Goal: Check status

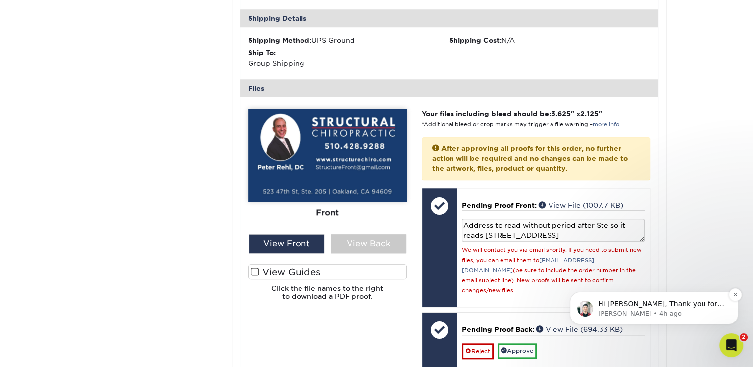
click at [687, 304] on p "Hi Peter, Thank you for getting your order placed. We have you in the project q…" at bounding box center [662, 304] width 128 height 10
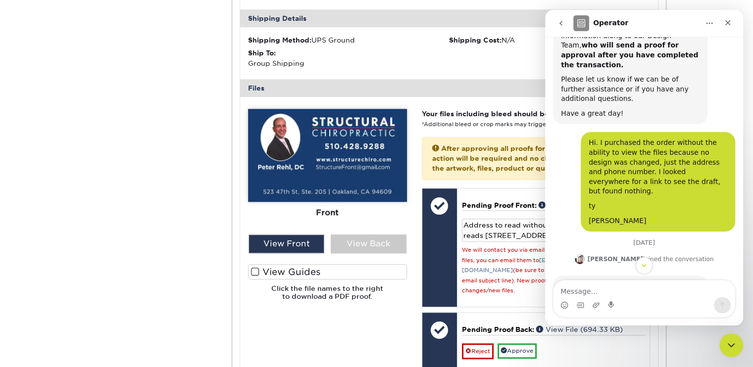
scroll to position [849, 0]
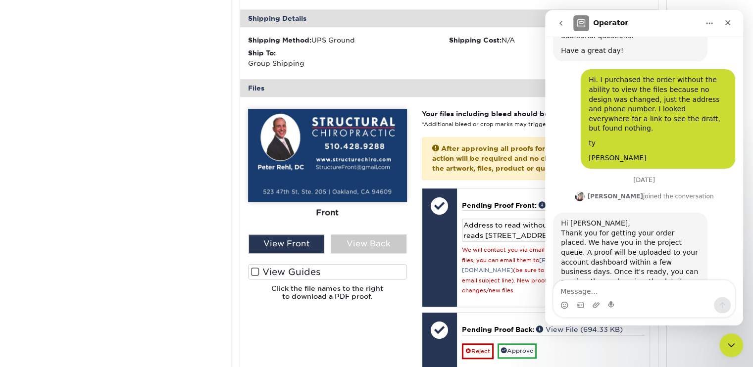
click at [730, 23] on icon "Close" at bounding box center [728, 23] width 8 height 8
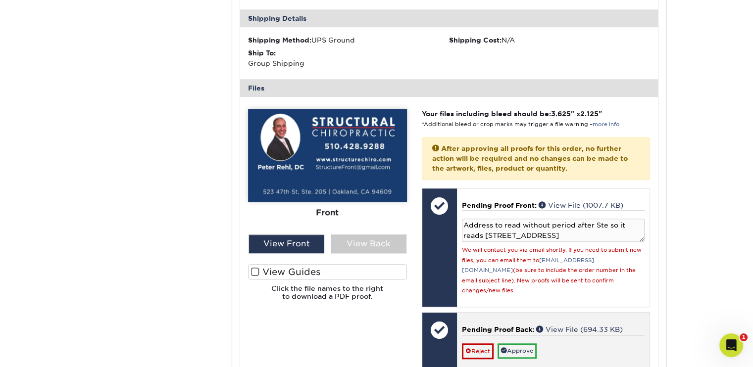
scroll to position [941, 0]
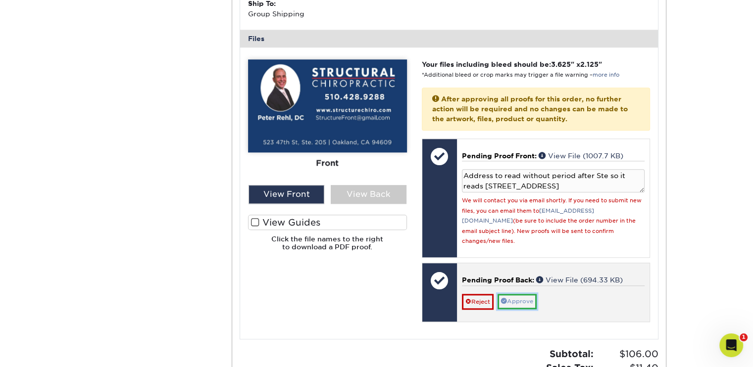
click at [531, 294] on link "Approve" at bounding box center [517, 301] width 39 height 15
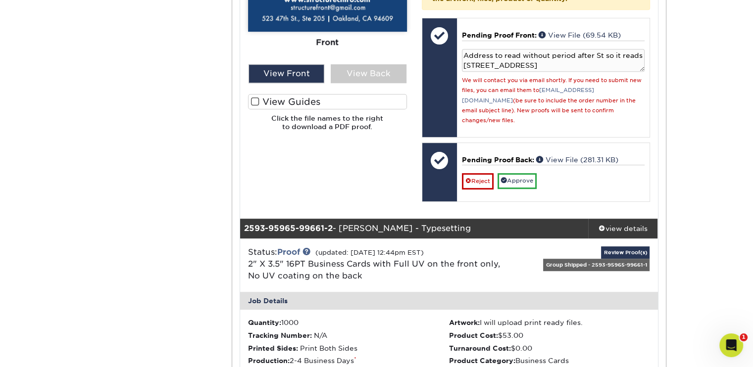
scroll to position [495, 0]
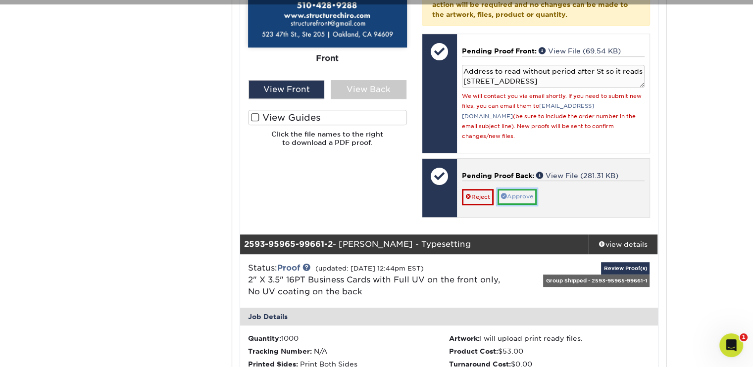
click at [528, 189] on link "Approve" at bounding box center [517, 196] width 39 height 15
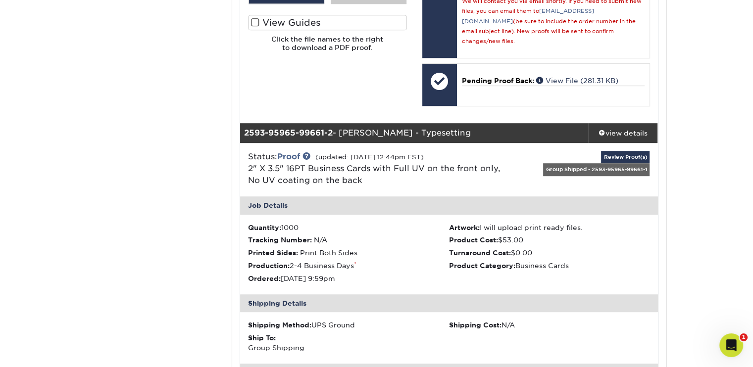
scroll to position [283, 0]
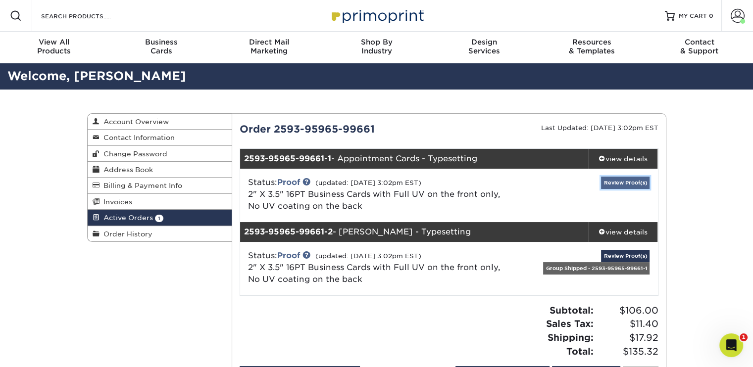
click at [620, 181] on link "Review Proof(s)" at bounding box center [625, 183] width 49 height 12
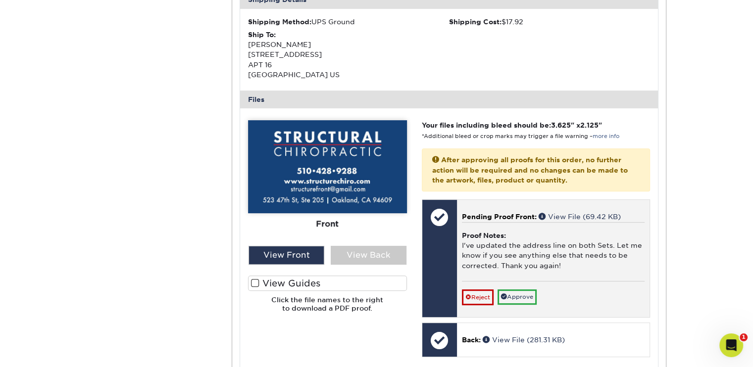
scroll to position [347, 0]
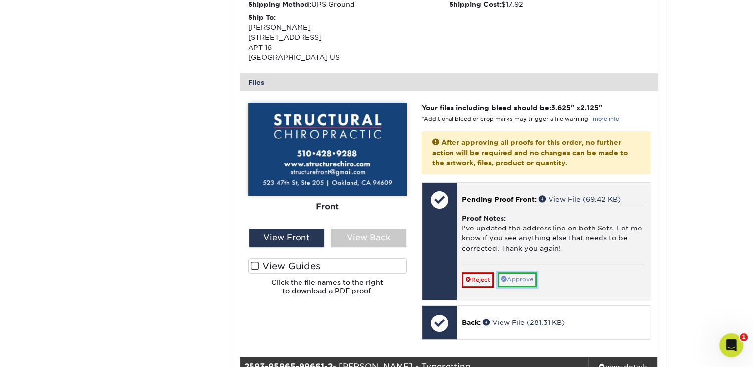
click at [516, 277] on link "Approve" at bounding box center [517, 279] width 39 height 15
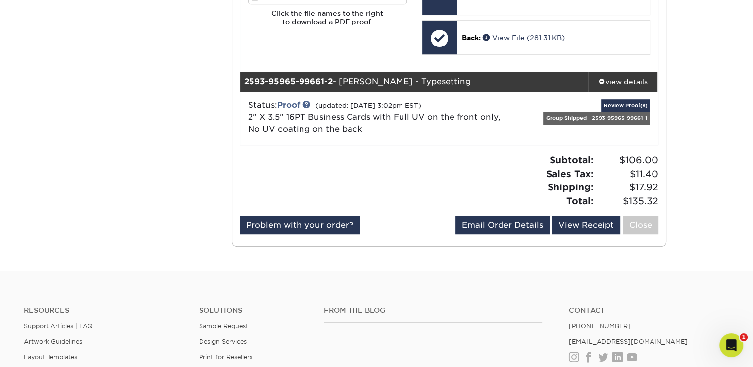
scroll to position [560, 0]
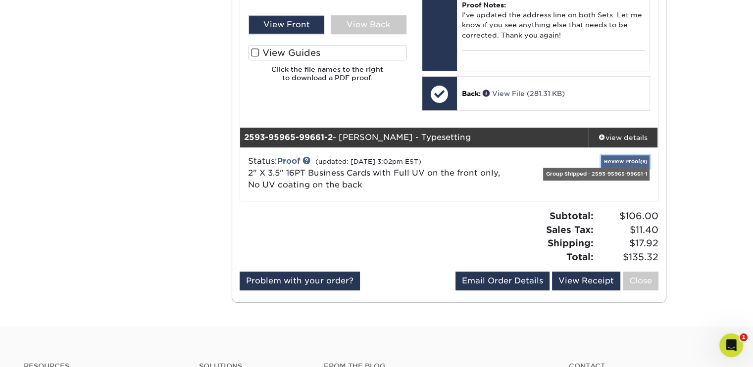
click at [613, 157] on link "Review Proof(s)" at bounding box center [625, 161] width 49 height 12
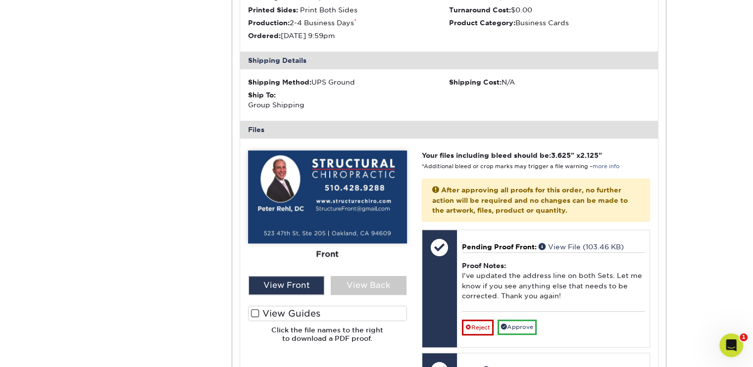
scroll to position [857, 0]
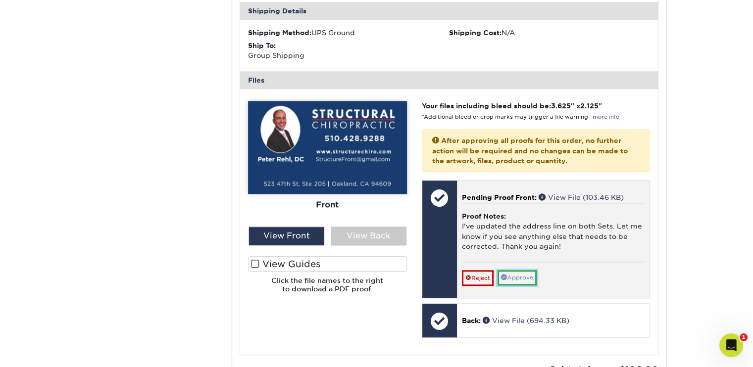
click at [516, 272] on link "Approve" at bounding box center [517, 277] width 39 height 15
